Goal: Navigation & Orientation: Find specific page/section

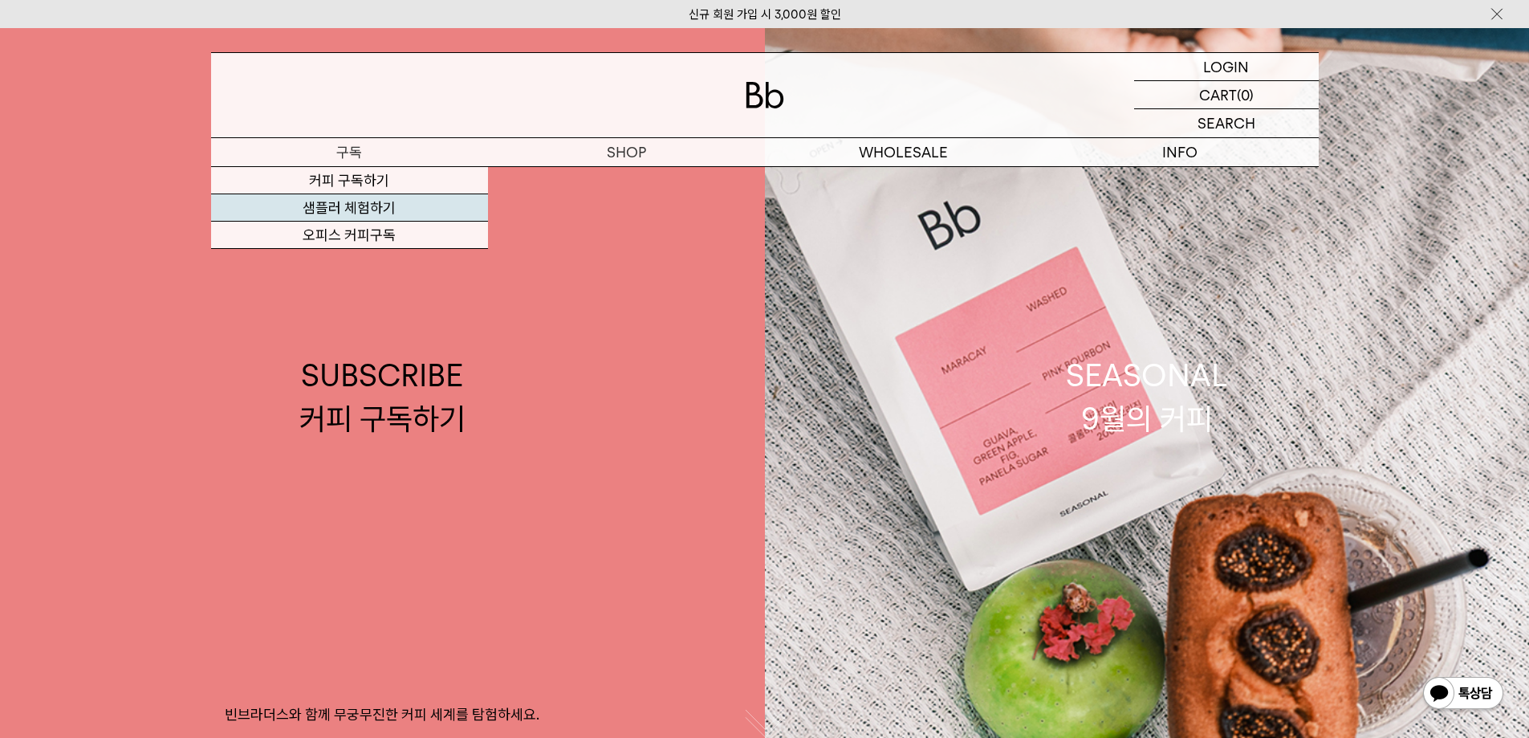
click at [370, 211] on link "샘플러 체험하기" at bounding box center [349, 207] width 277 height 27
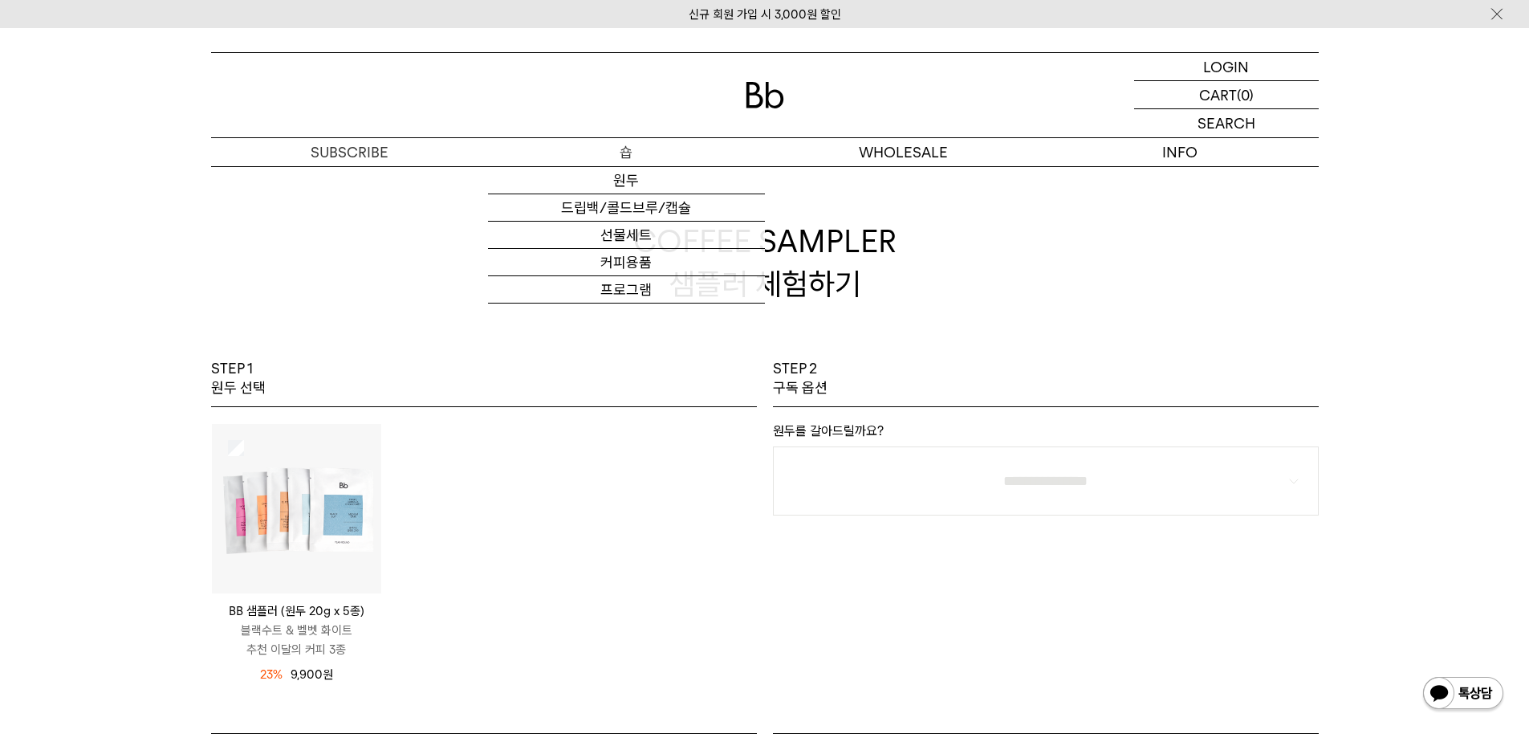
click at [629, 151] on p "숍" at bounding box center [626, 152] width 277 height 28
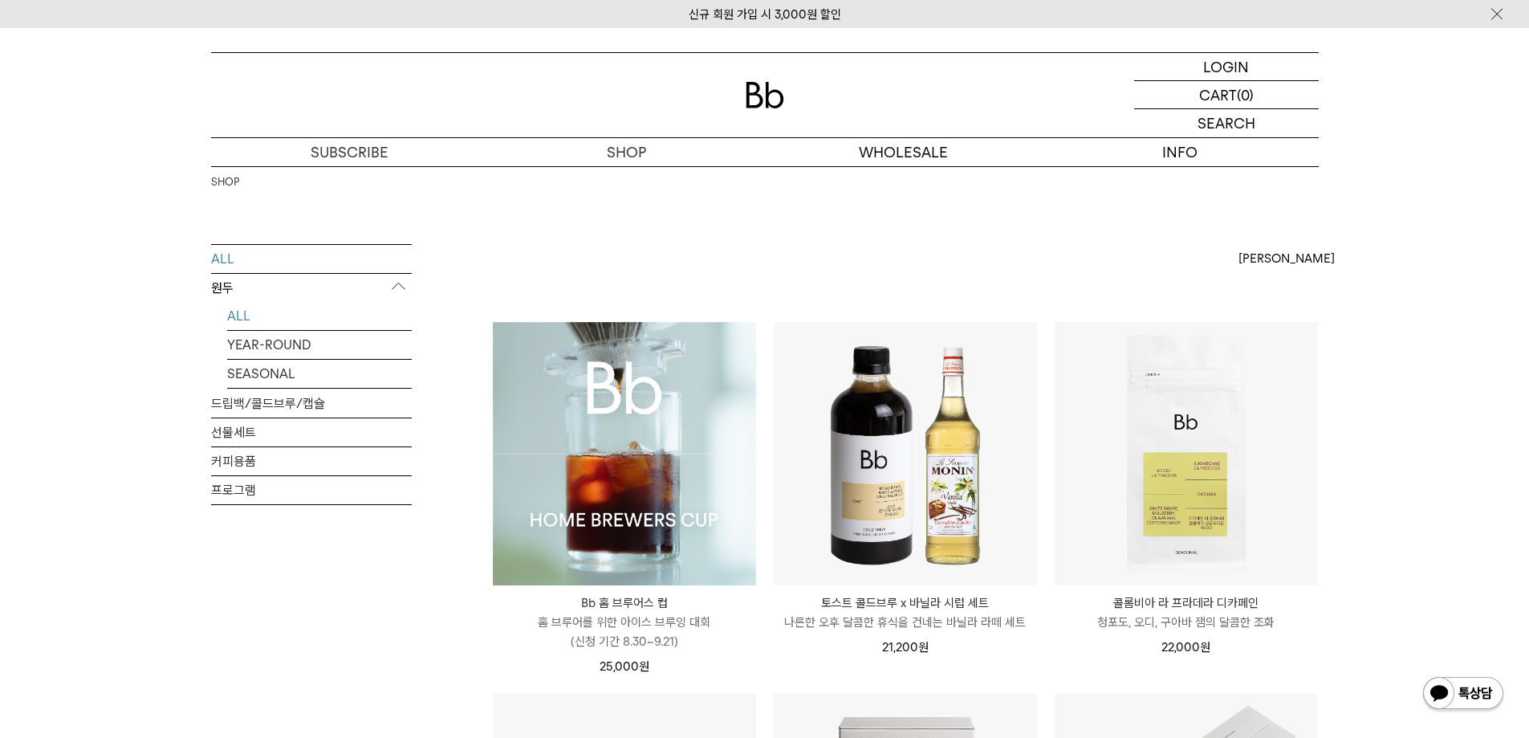
click at [232, 314] on link "ALL" at bounding box center [319, 316] width 185 height 28
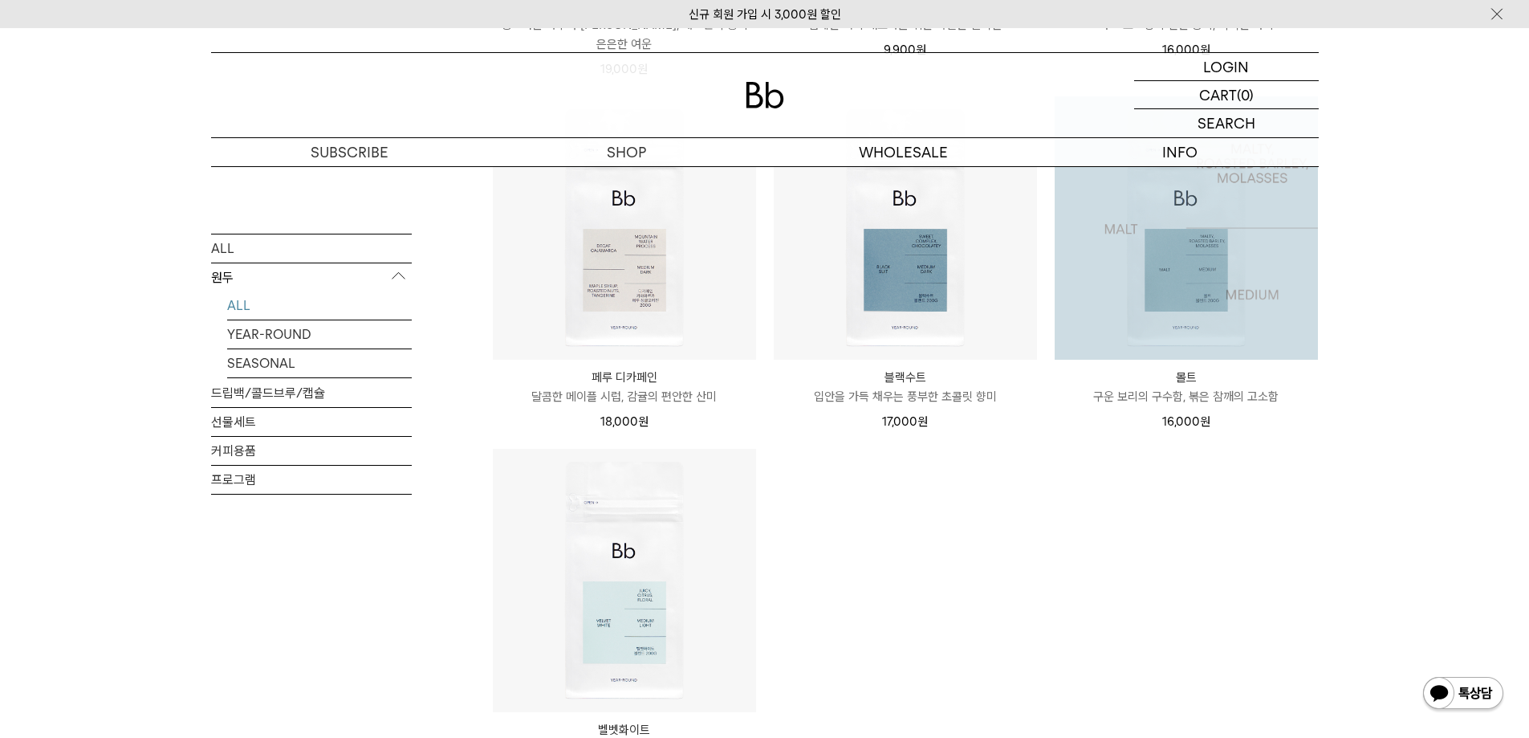
scroll to position [1109, 0]
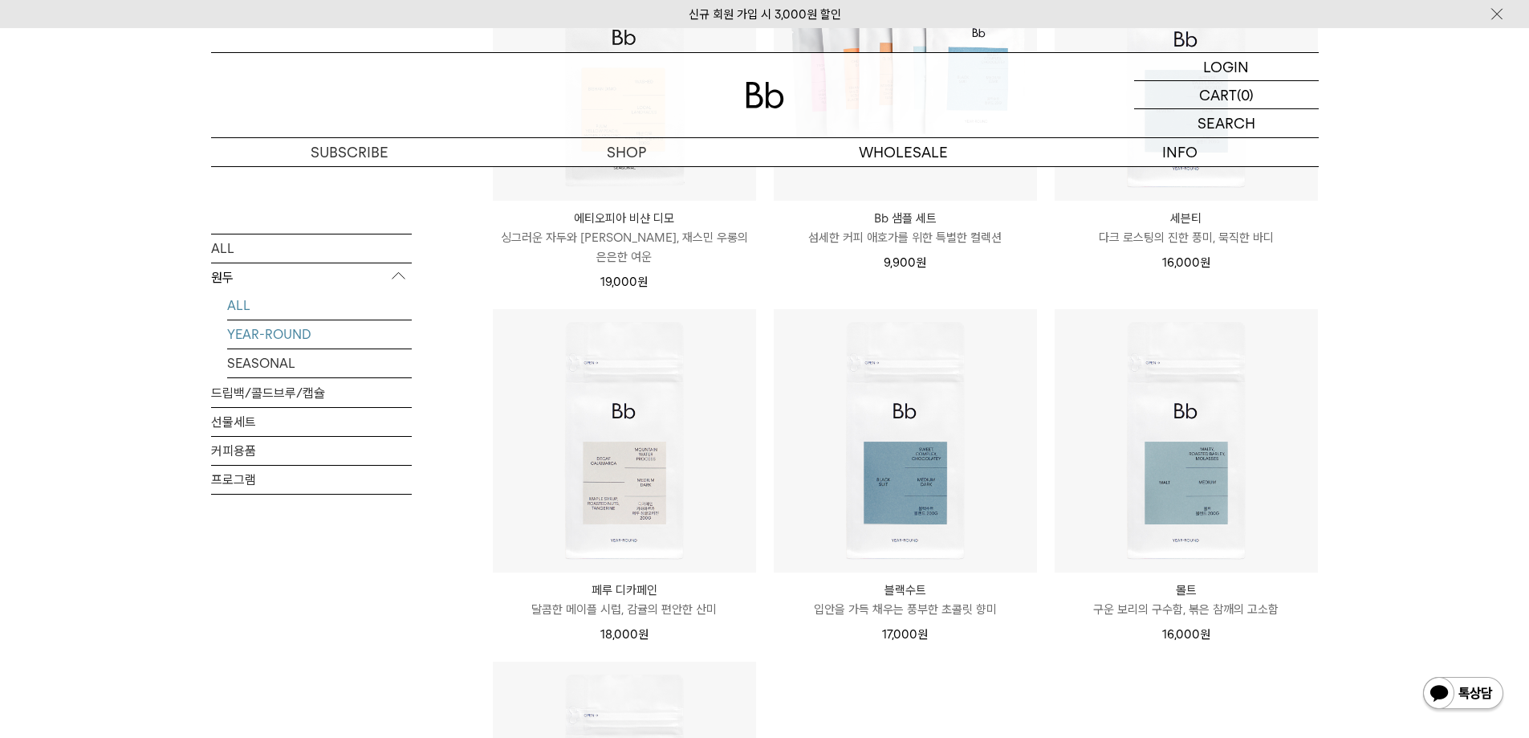
click at [266, 332] on link "YEAR-ROUND" at bounding box center [319, 333] width 185 height 28
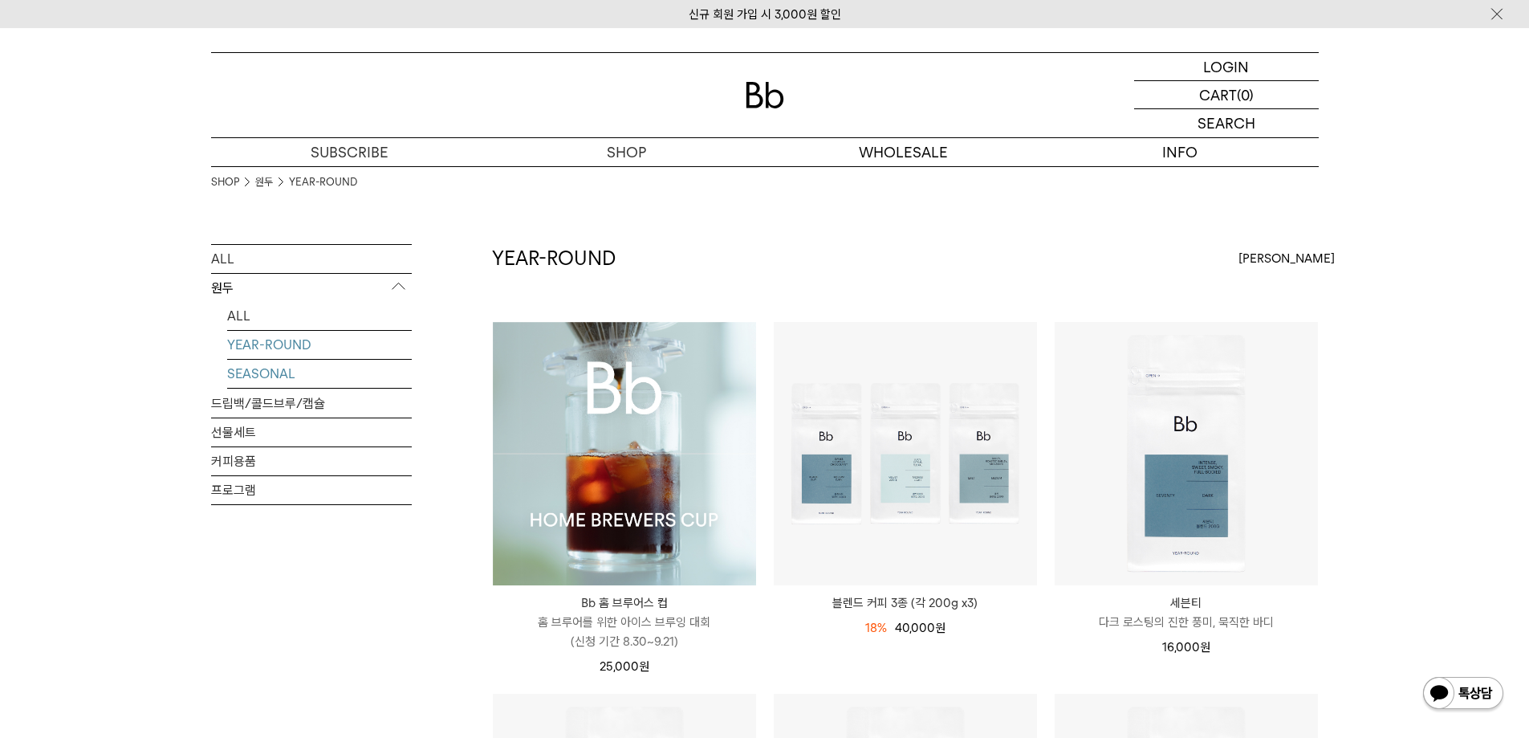
click at [271, 377] on link "SEASONAL" at bounding box center [319, 374] width 185 height 28
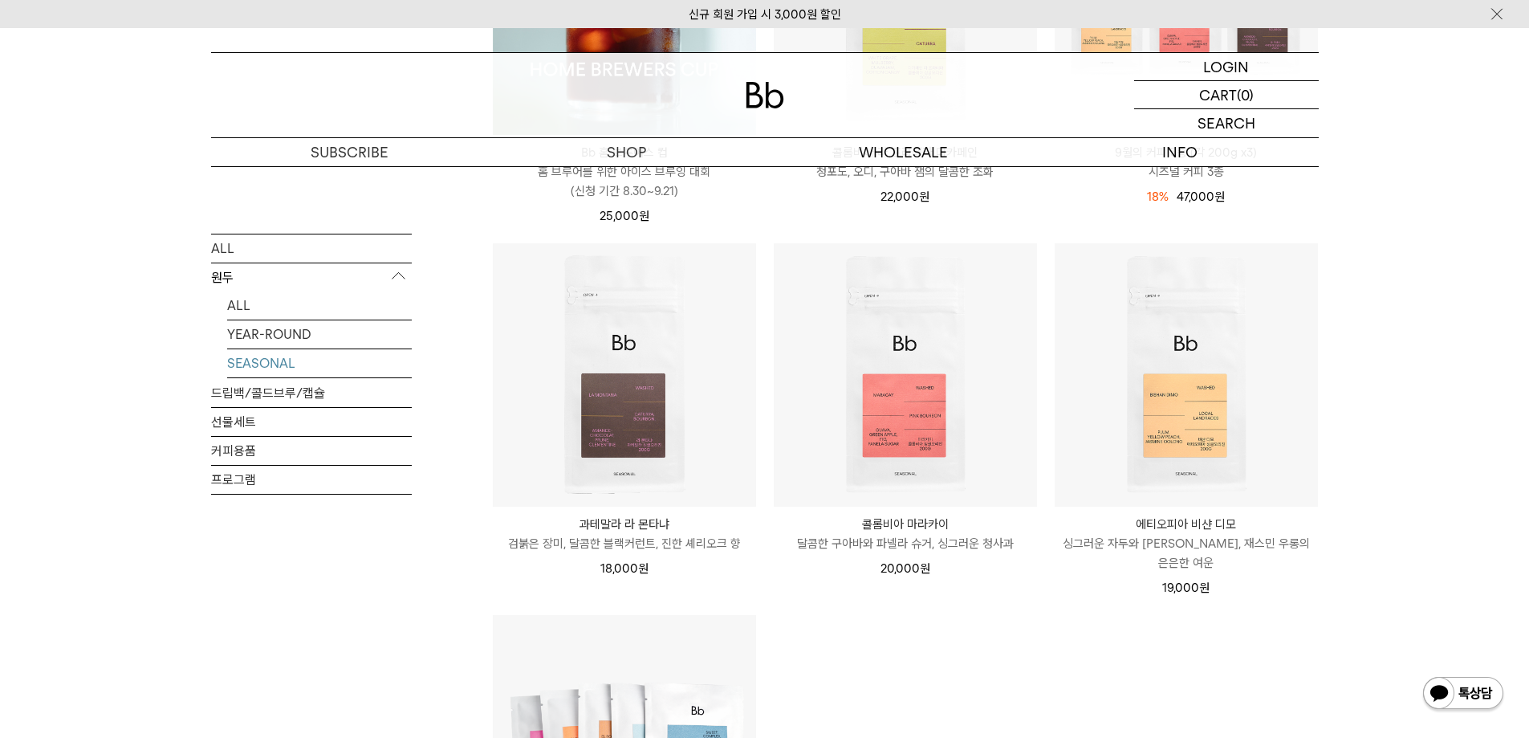
scroll to position [482, 0]
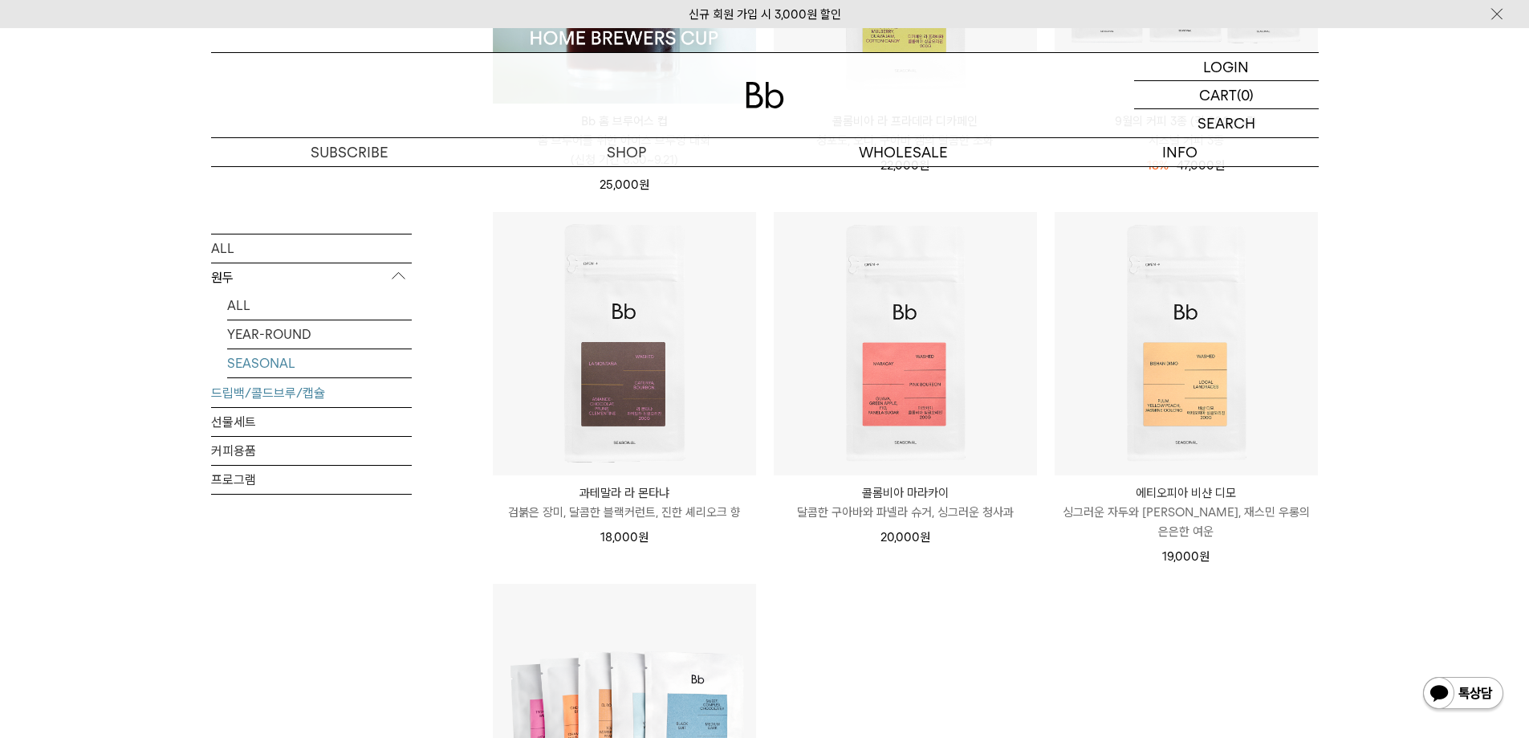
click at [291, 399] on link "드립백/콜드브루/캡슐" at bounding box center [311, 392] width 201 height 28
